Goal: Task Accomplishment & Management: Manage account settings

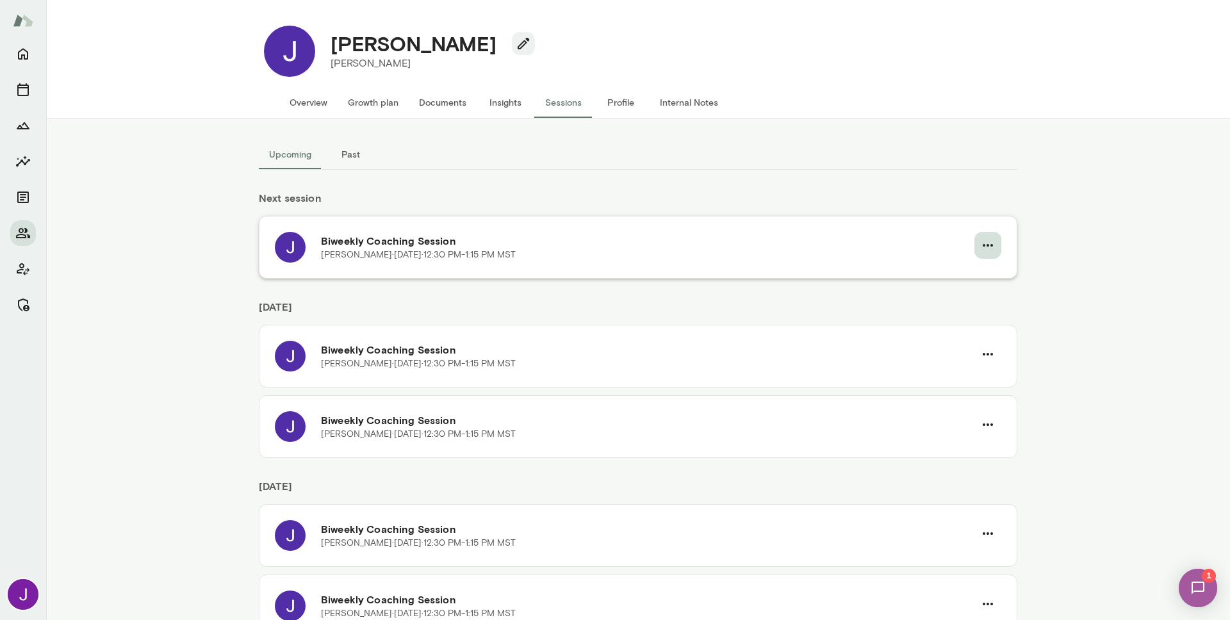
click at [993, 241] on button "button" at bounding box center [987, 245] width 27 height 27
click at [957, 305] on li "Cancel" at bounding box center [948, 298] width 99 height 23
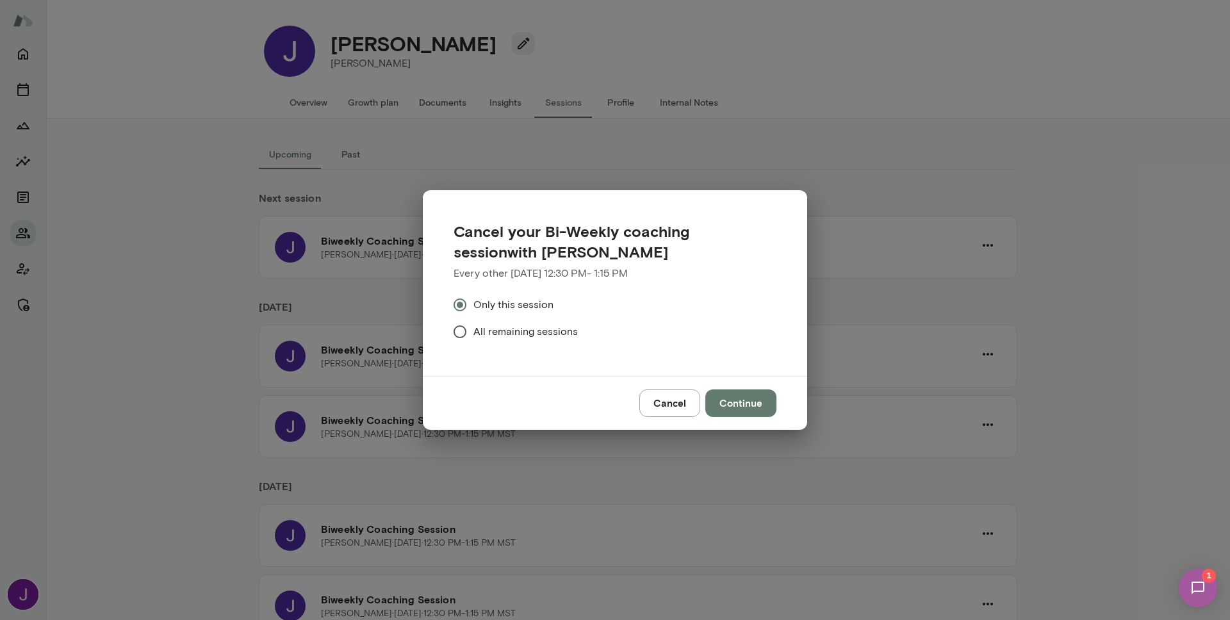
click at [505, 340] on label "All remaining sessions" at bounding box center [606, 331] width 320 height 27
click at [728, 395] on button "Continue" at bounding box center [740, 402] width 71 height 27
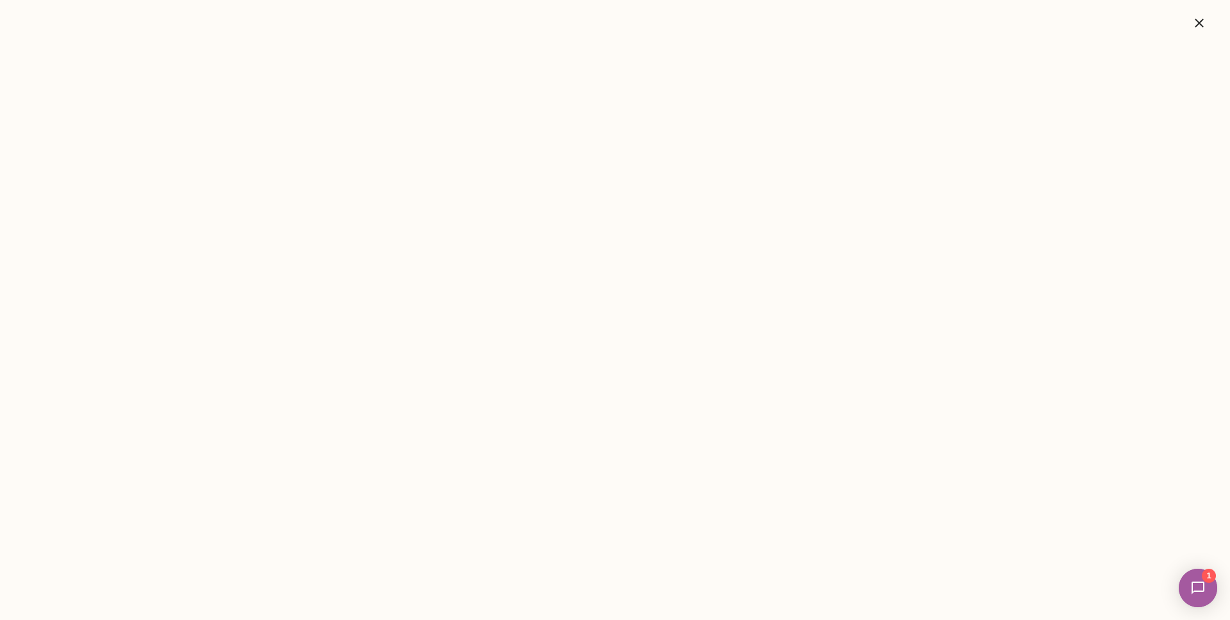
click at [1194, 25] on icon "button" at bounding box center [1198, 22] width 15 height 15
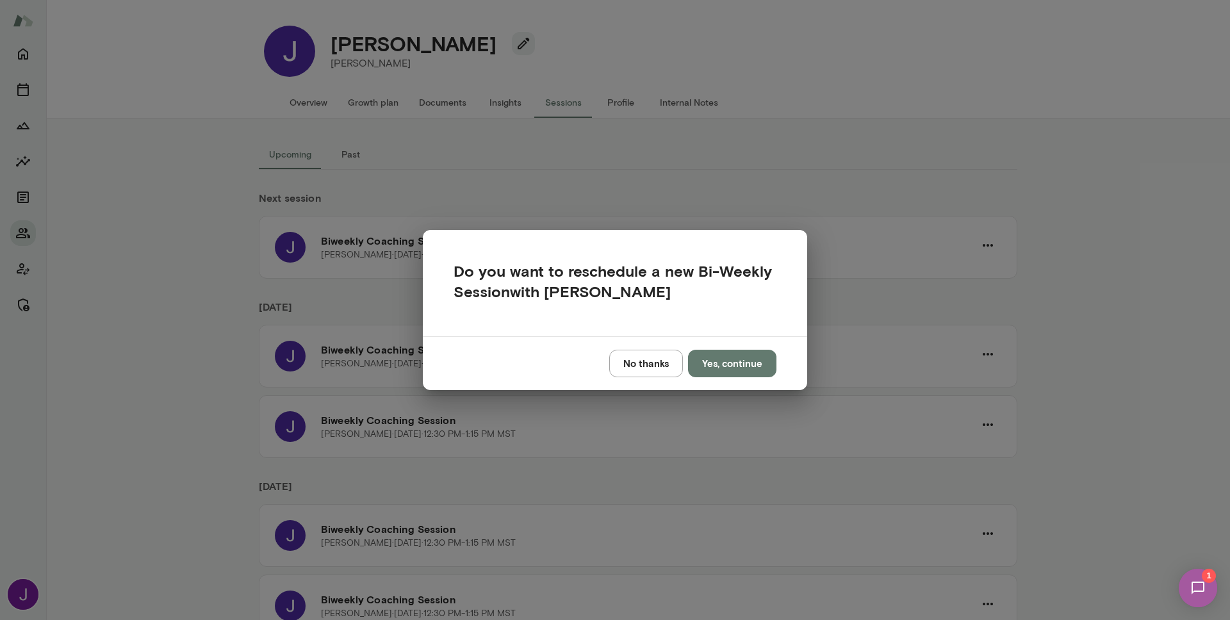
click at [642, 360] on button "No thanks" at bounding box center [646, 363] width 74 height 27
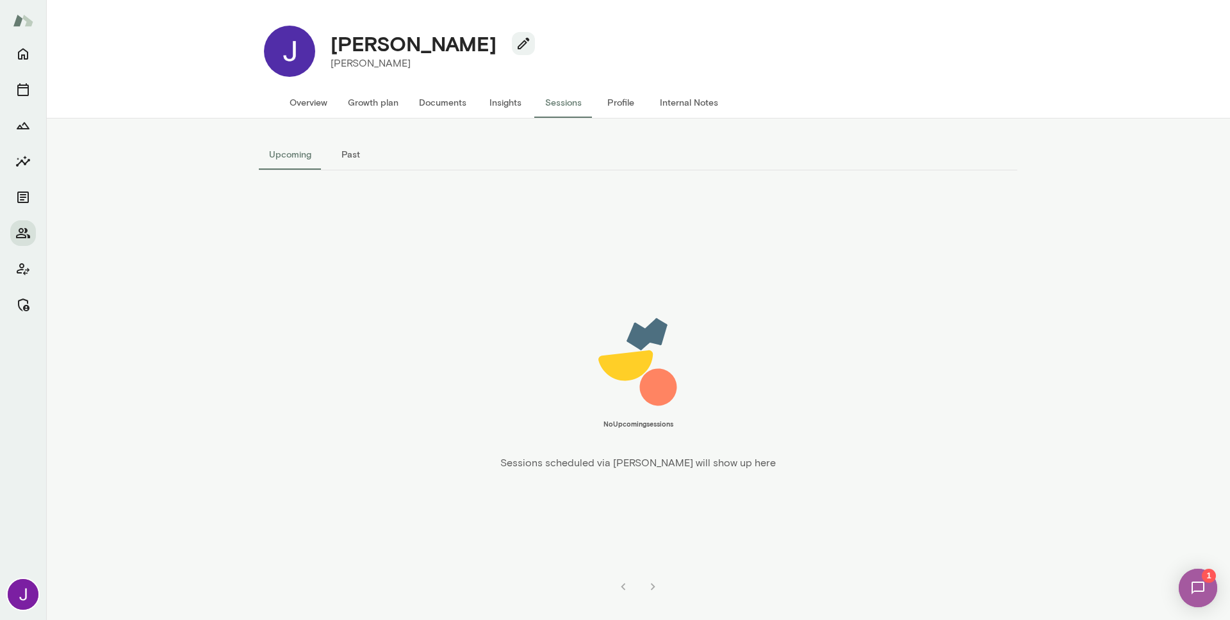
click at [321, 102] on button "Overview" at bounding box center [308, 102] width 58 height 31
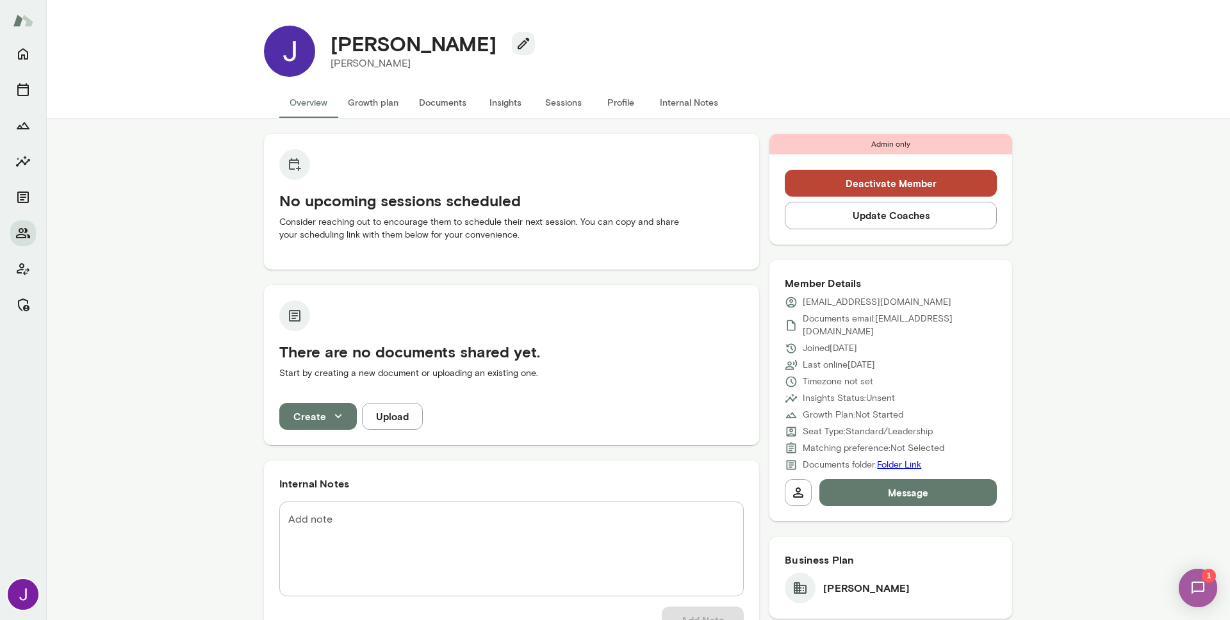
click at [485, 47] on div "Josephine G Mento" at bounding box center [427, 51] width 225 height 40
click at [516, 40] on icon "button" at bounding box center [523, 43] width 15 height 15
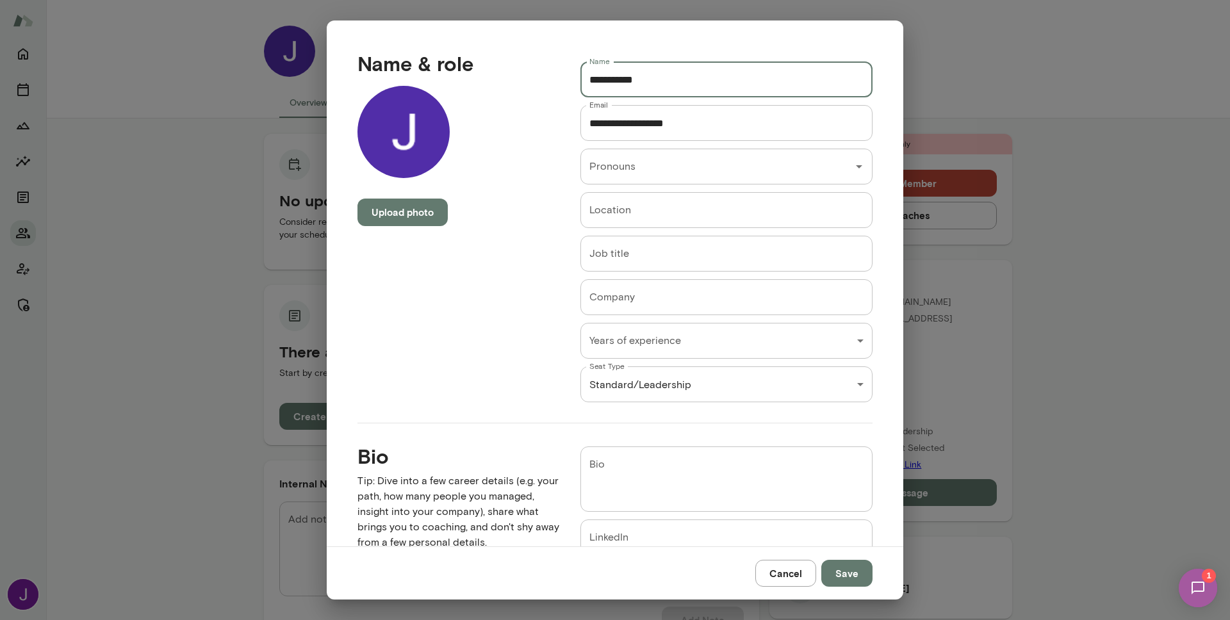
click at [606, 76] on input "**********" at bounding box center [726, 79] width 292 height 36
type input "********"
click at [849, 574] on button "Save" at bounding box center [846, 573] width 51 height 27
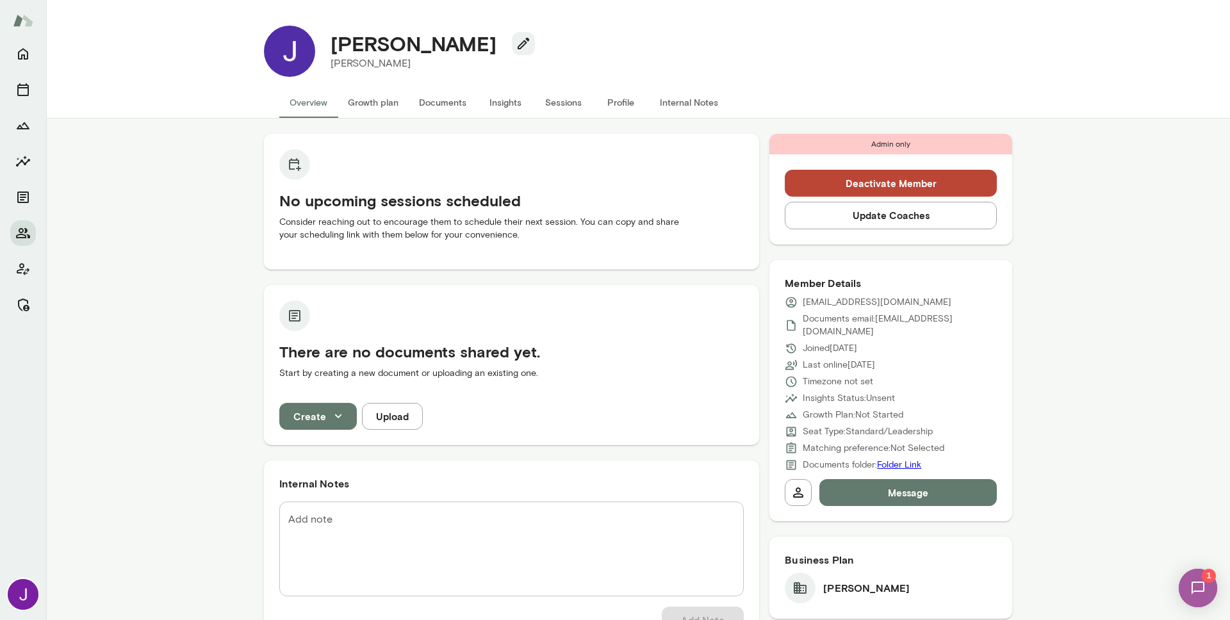
click at [358, 48] on h4 "[PERSON_NAME]" at bounding box center [413, 43] width 166 height 24
copy div "[PERSON_NAME]"
click at [840, 302] on p "[EMAIL_ADDRESS][DOMAIN_NAME]" at bounding box center [876, 302] width 149 height 13
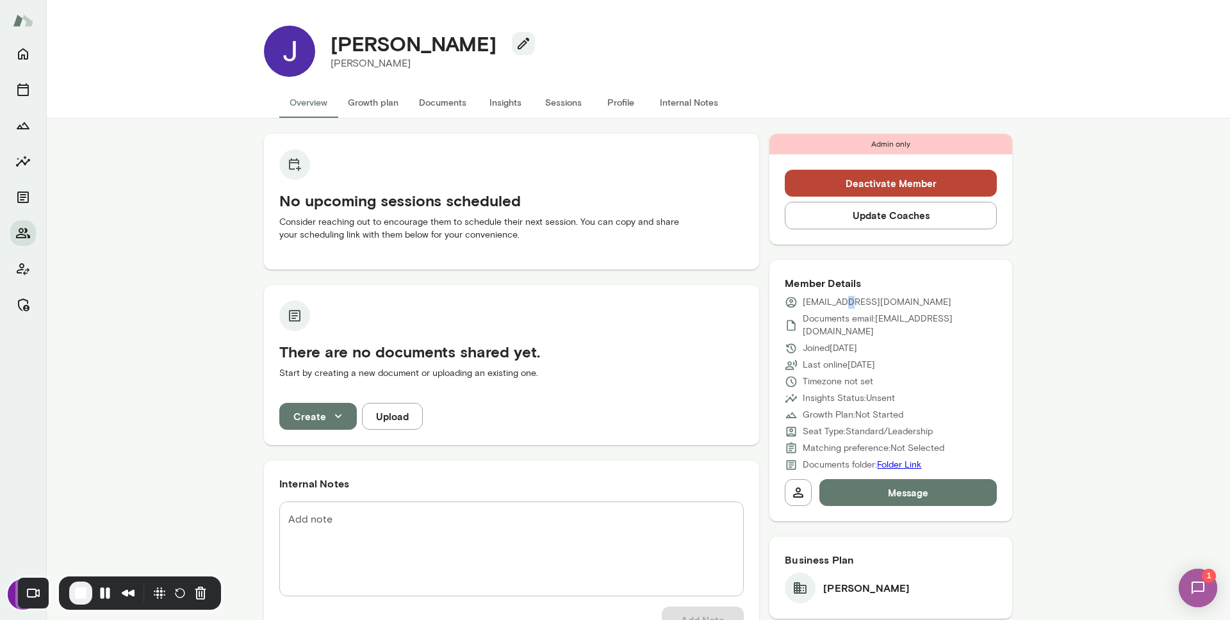
click at [840, 302] on p "[EMAIL_ADDRESS][DOMAIN_NAME]" at bounding box center [876, 302] width 149 height 13
copy div "[EMAIL_ADDRESS][DOMAIN_NAME]"
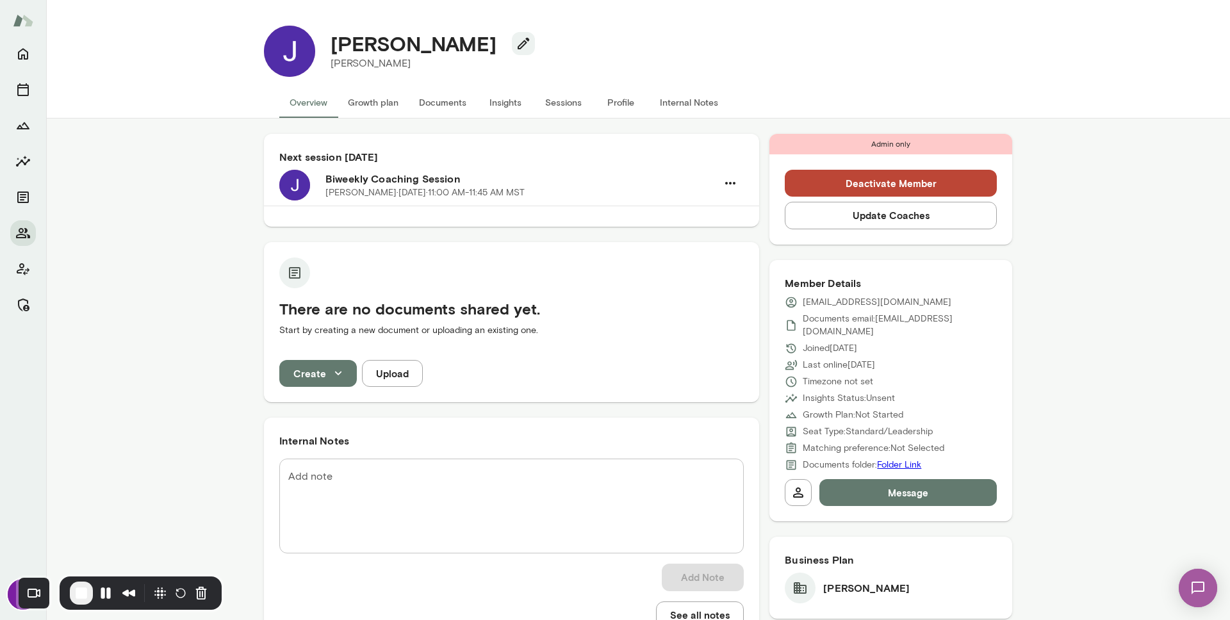
click at [546, 106] on button "Sessions" at bounding box center [563, 102] width 58 height 31
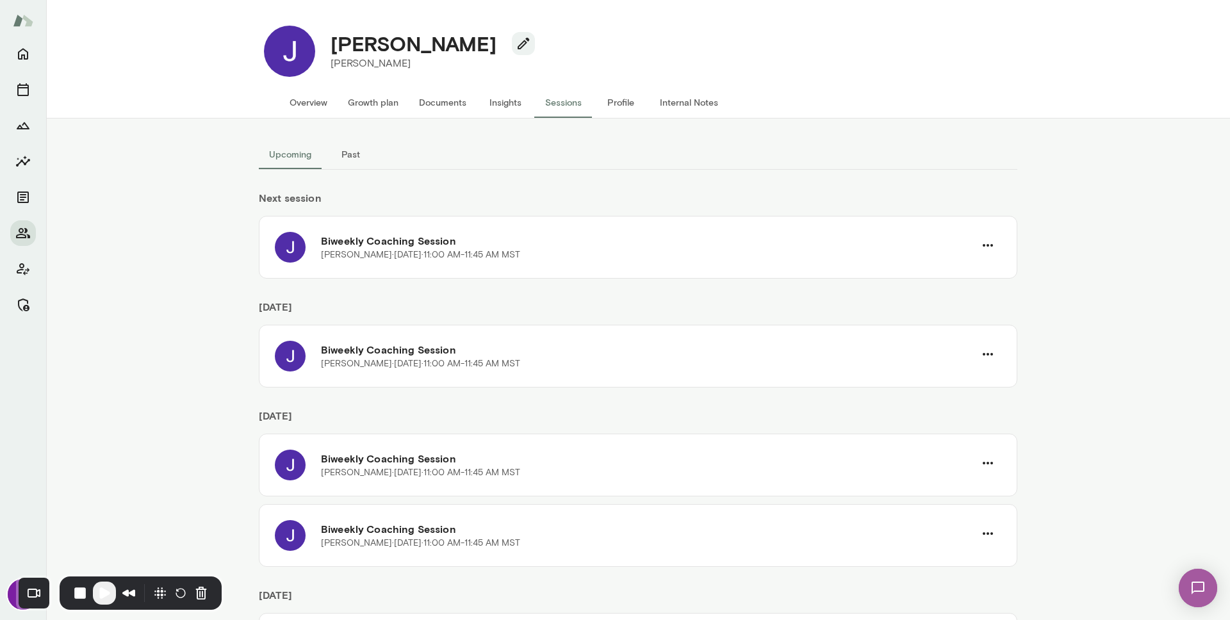
click at [352, 42] on h4 "[PERSON_NAME]" at bounding box center [413, 43] width 166 height 24
copy div "[PERSON_NAME]"
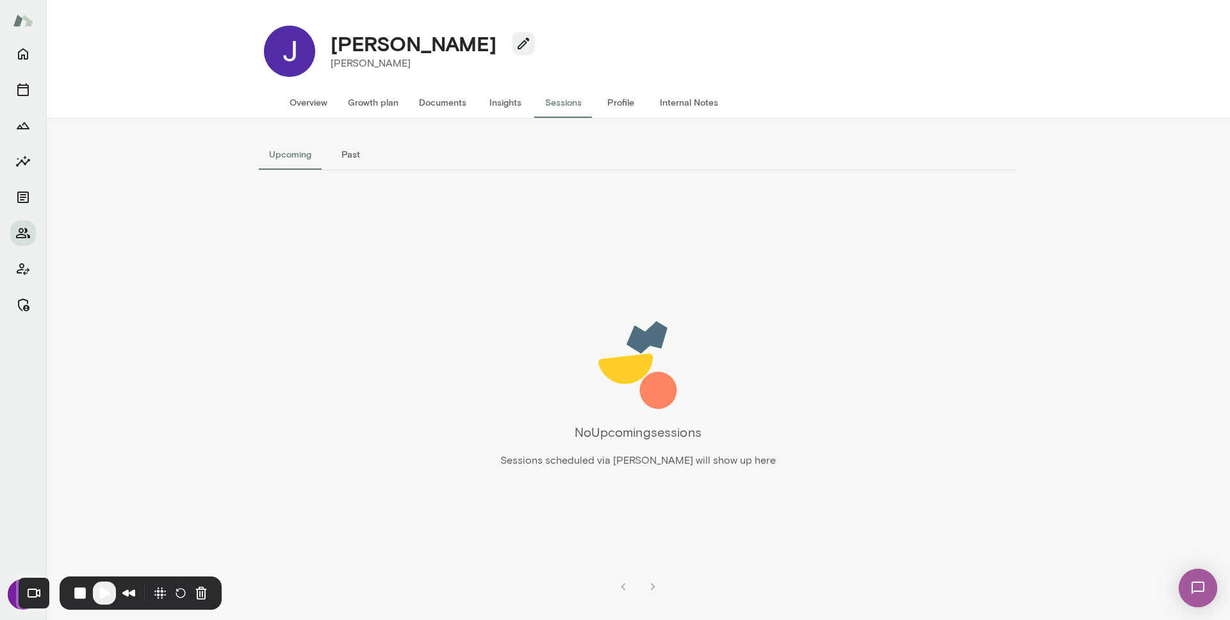
click at [288, 102] on button "Overview" at bounding box center [308, 102] width 58 height 31
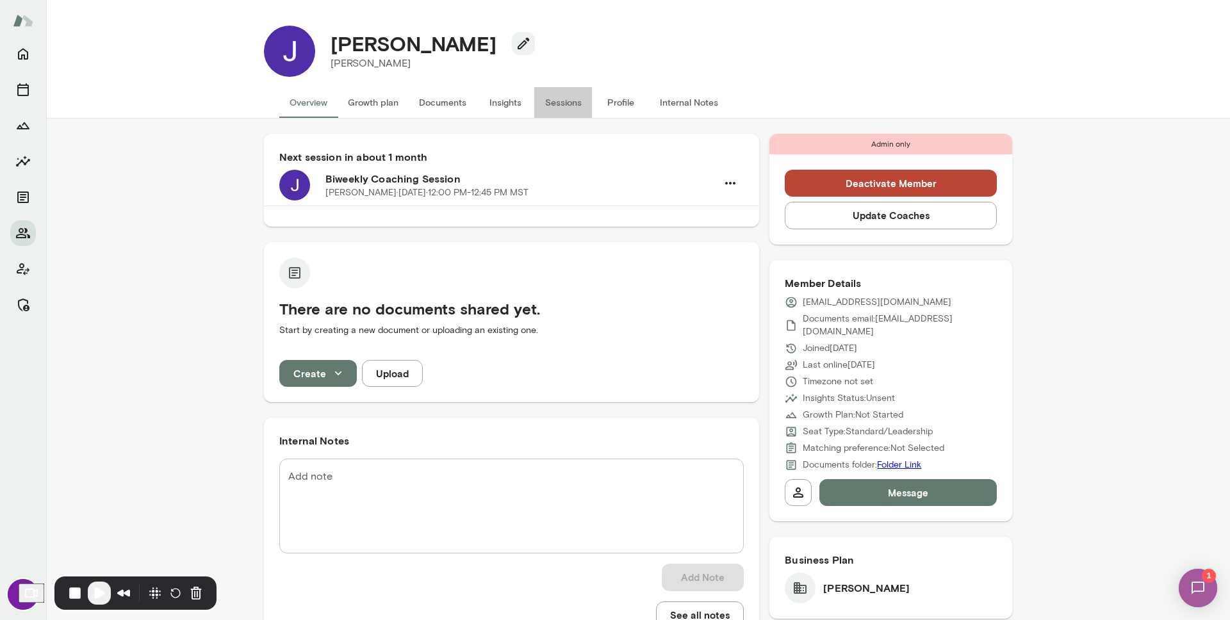
click at [561, 97] on button "Sessions" at bounding box center [563, 102] width 58 height 31
